Goal: Task Accomplishment & Management: Manage account settings

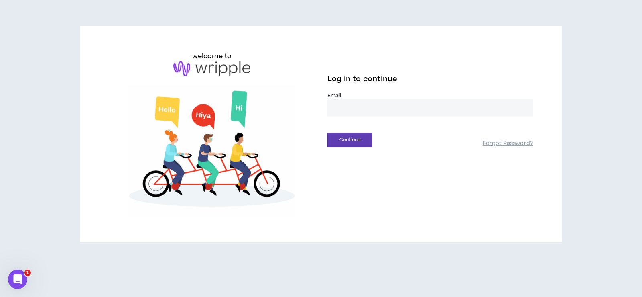
drag, startPoint x: 329, startPoint y: 102, endPoint x: 335, endPoint y: 106, distance: 6.5
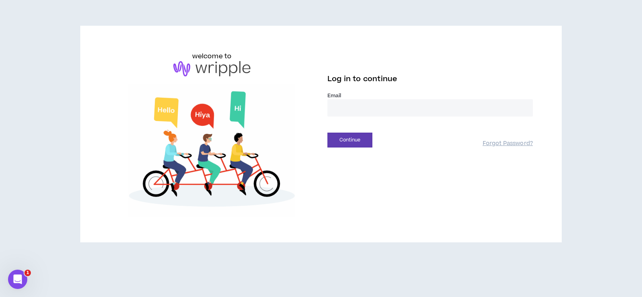
click at [334, 105] on input "email" at bounding box center [429, 107] width 205 height 17
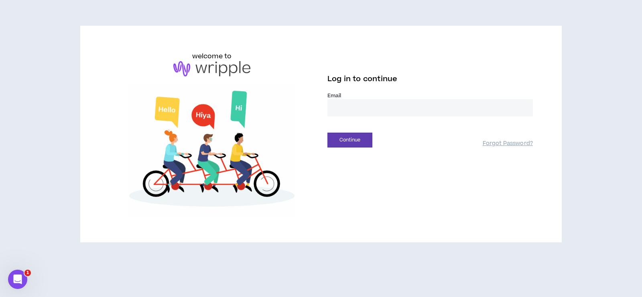
type input "**********"
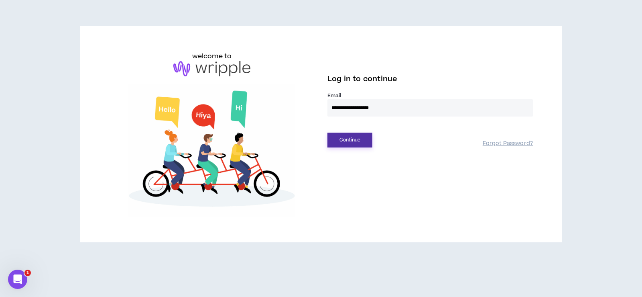
click at [355, 143] on button "Continue" at bounding box center [349, 139] width 45 height 15
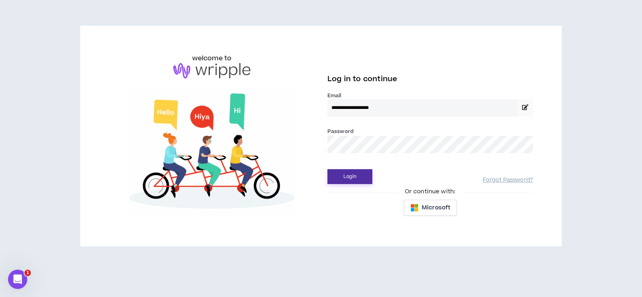
click at [354, 174] on button "Login" at bounding box center [349, 176] width 45 height 15
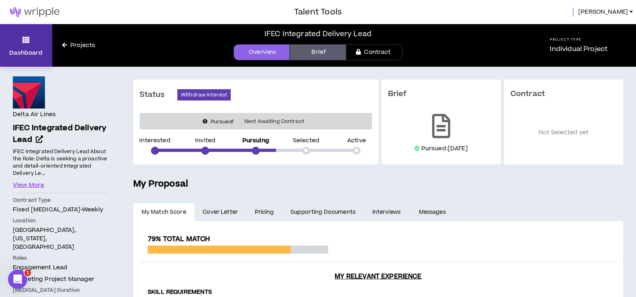
click at [31, 44] on link "Dashboard" at bounding box center [26, 45] width 52 height 43
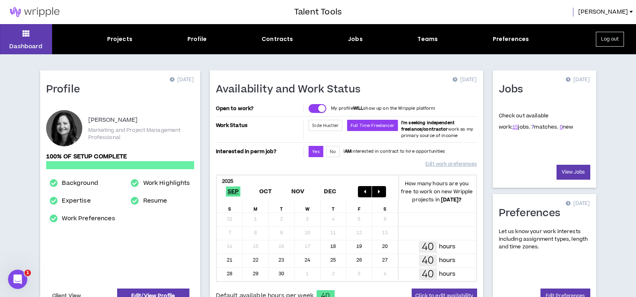
click at [531, 126] on link "7" at bounding box center [532, 126] width 3 height 7
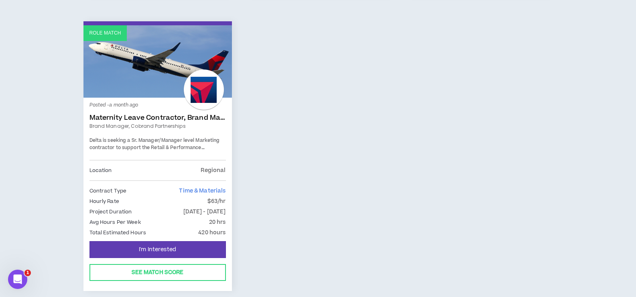
scroll to position [749, 0]
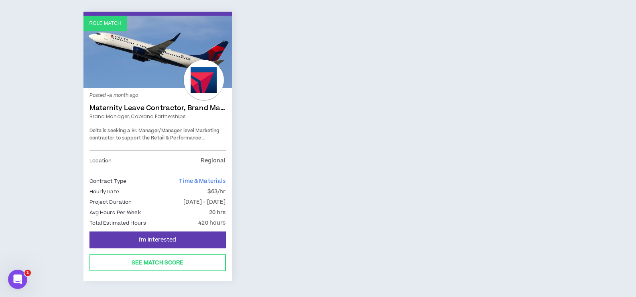
click at [162, 94] on div "Posted - a month ago Maternity Leave Contractor, Brand Marketing Manager (Cobra…" at bounding box center [157, 122] width 136 height 56
click at [160, 104] on link "Maternity Leave Contractor, Brand Marketing Manager (Cobrand Partnerships)" at bounding box center [157, 108] width 136 height 8
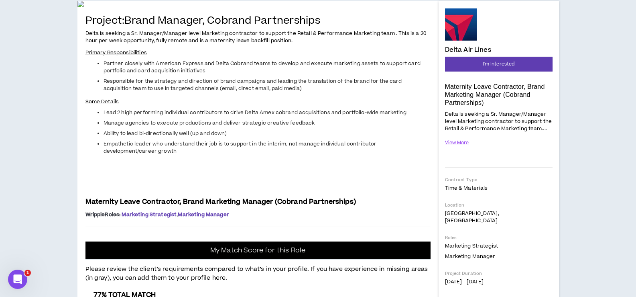
scroll to position [80, 0]
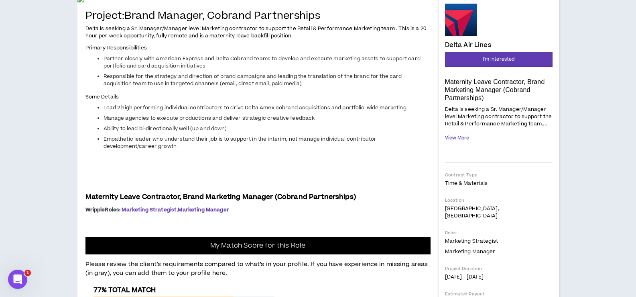
click at [459, 136] on button "View More" at bounding box center [457, 138] width 24 height 14
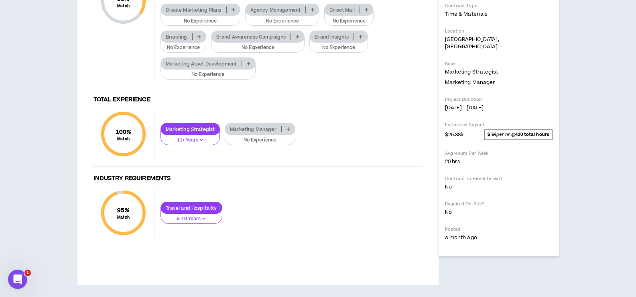
scroll to position [562, 0]
